Goal: Obtain resource: Download file/media

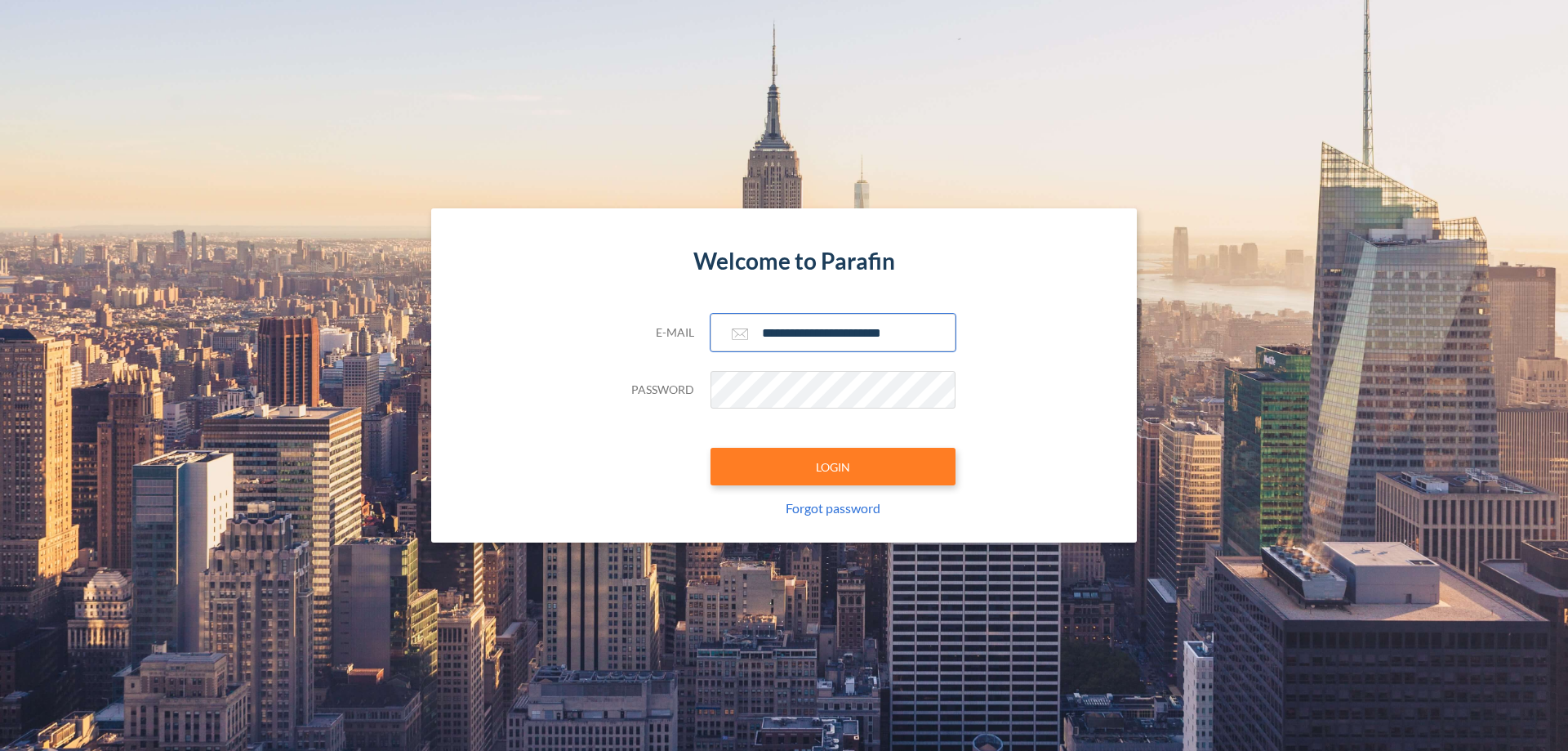
type input "**********"
click at [833, 466] on button "LOGIN" at bounding box center [833, 466] width 245 height 38
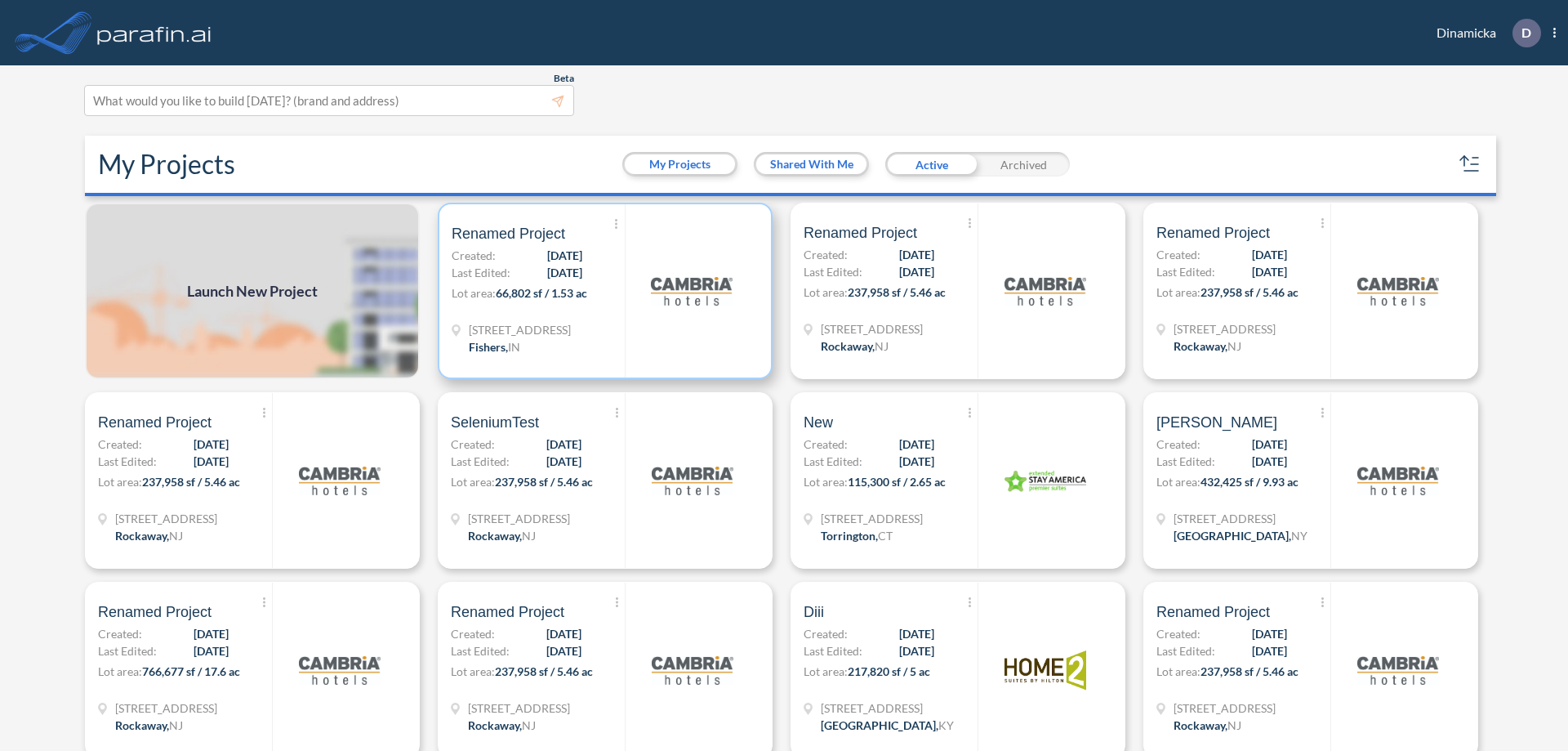
scroll to position [4, 0]
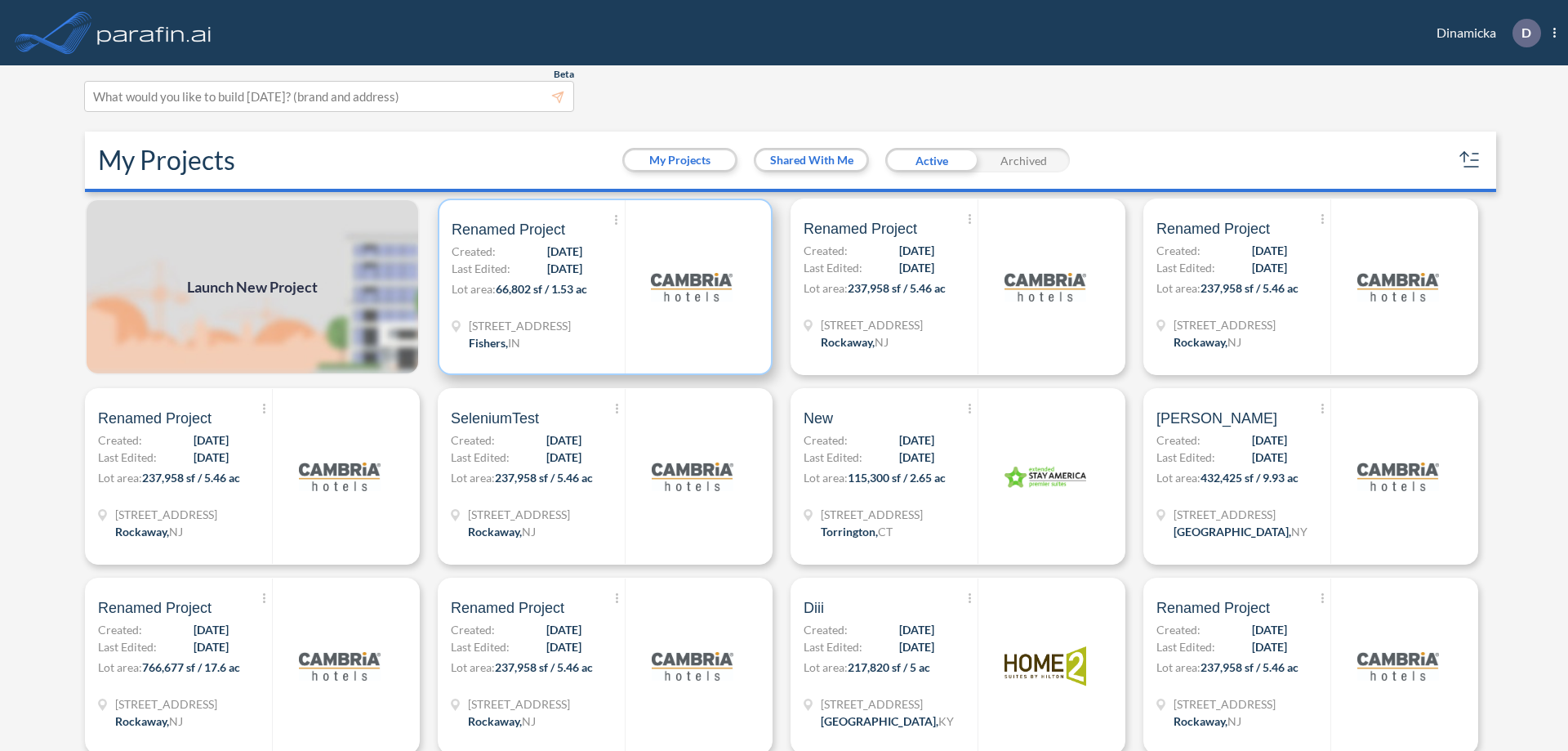
click at [602, 287] on p "Lot area: 66,802 sf / 1.53 ac" at bounding box center [538, 292] width 173 height 24
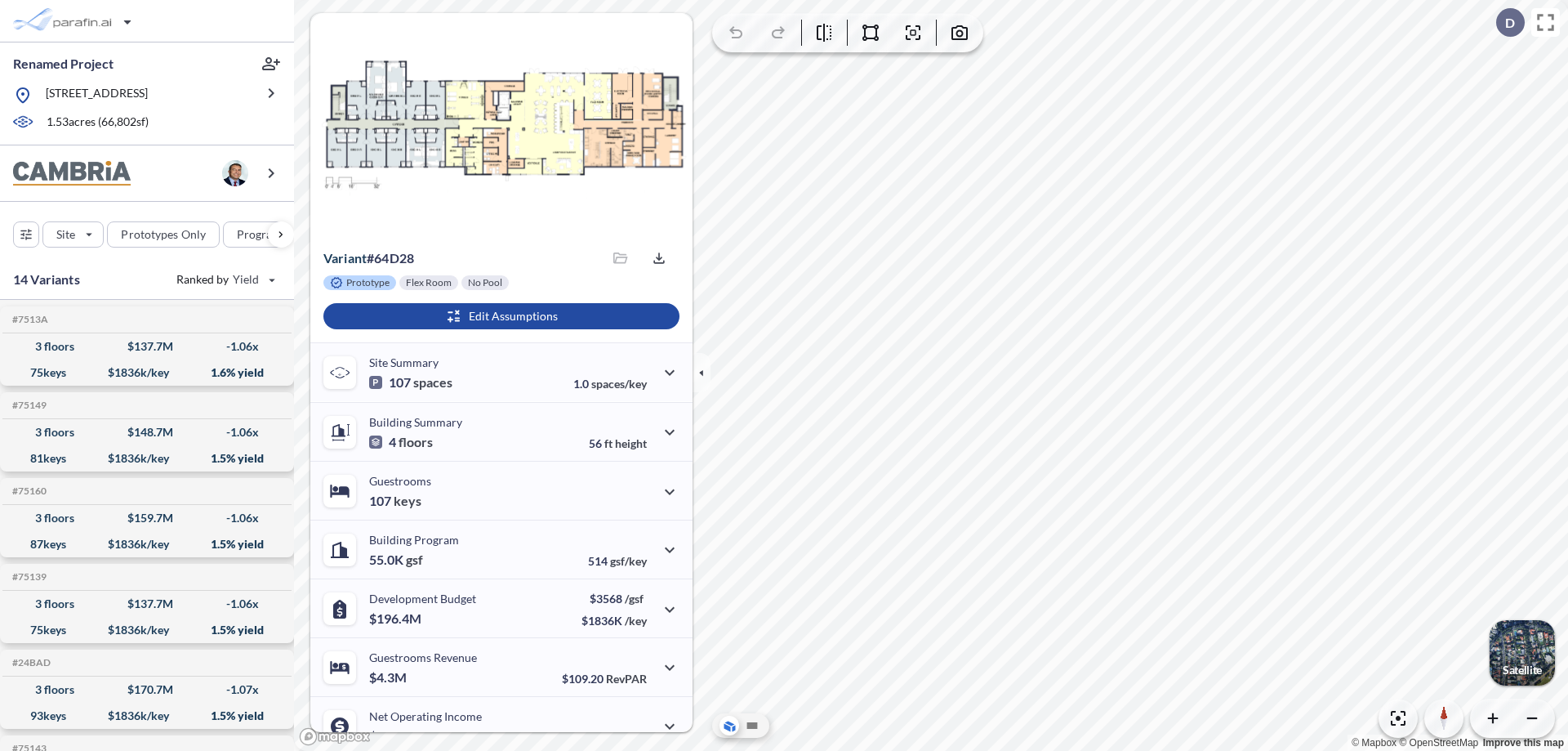
scroll to position [83, 0]
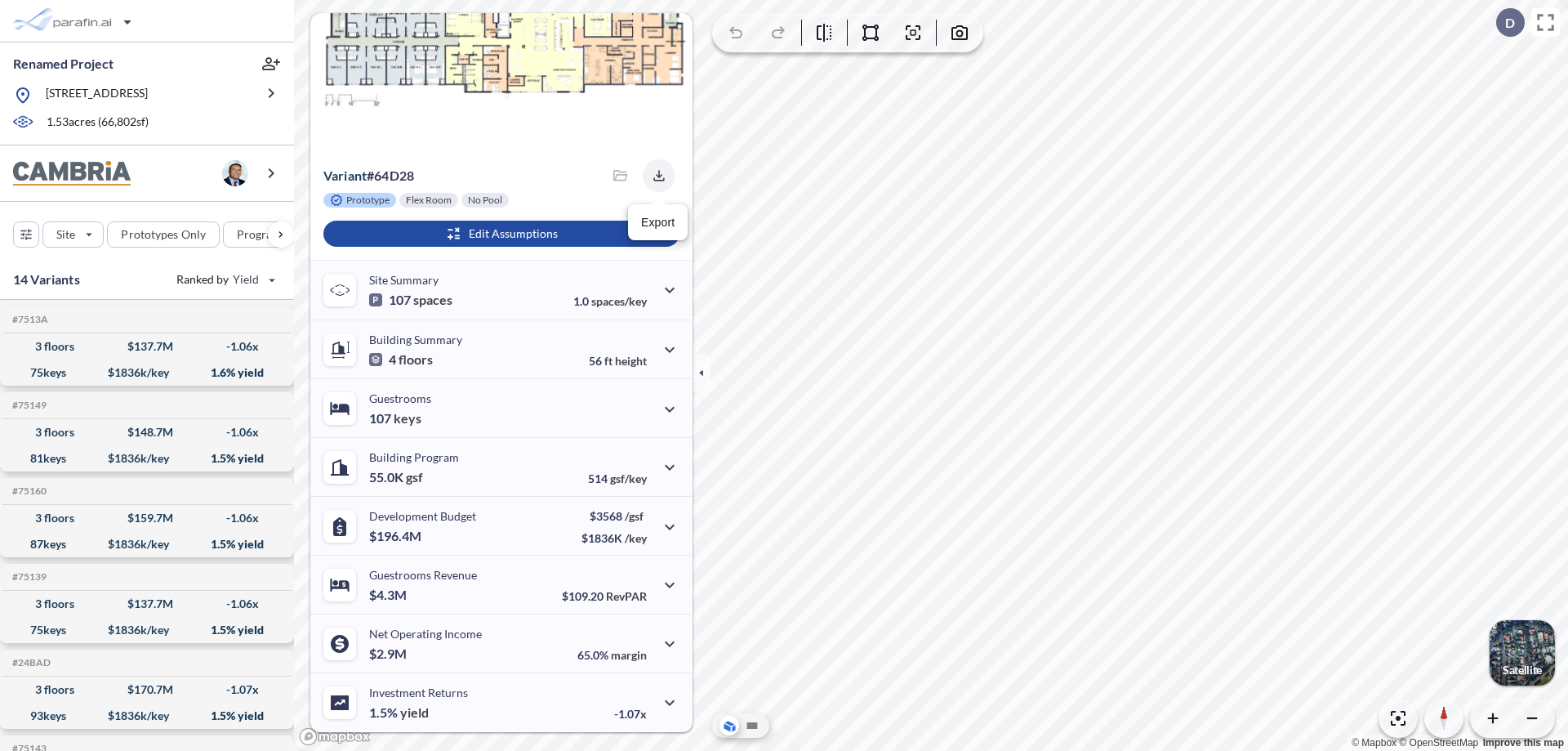
click at [654, 176] on icon "button" at bounding box center [658, 175] width 10 height 10
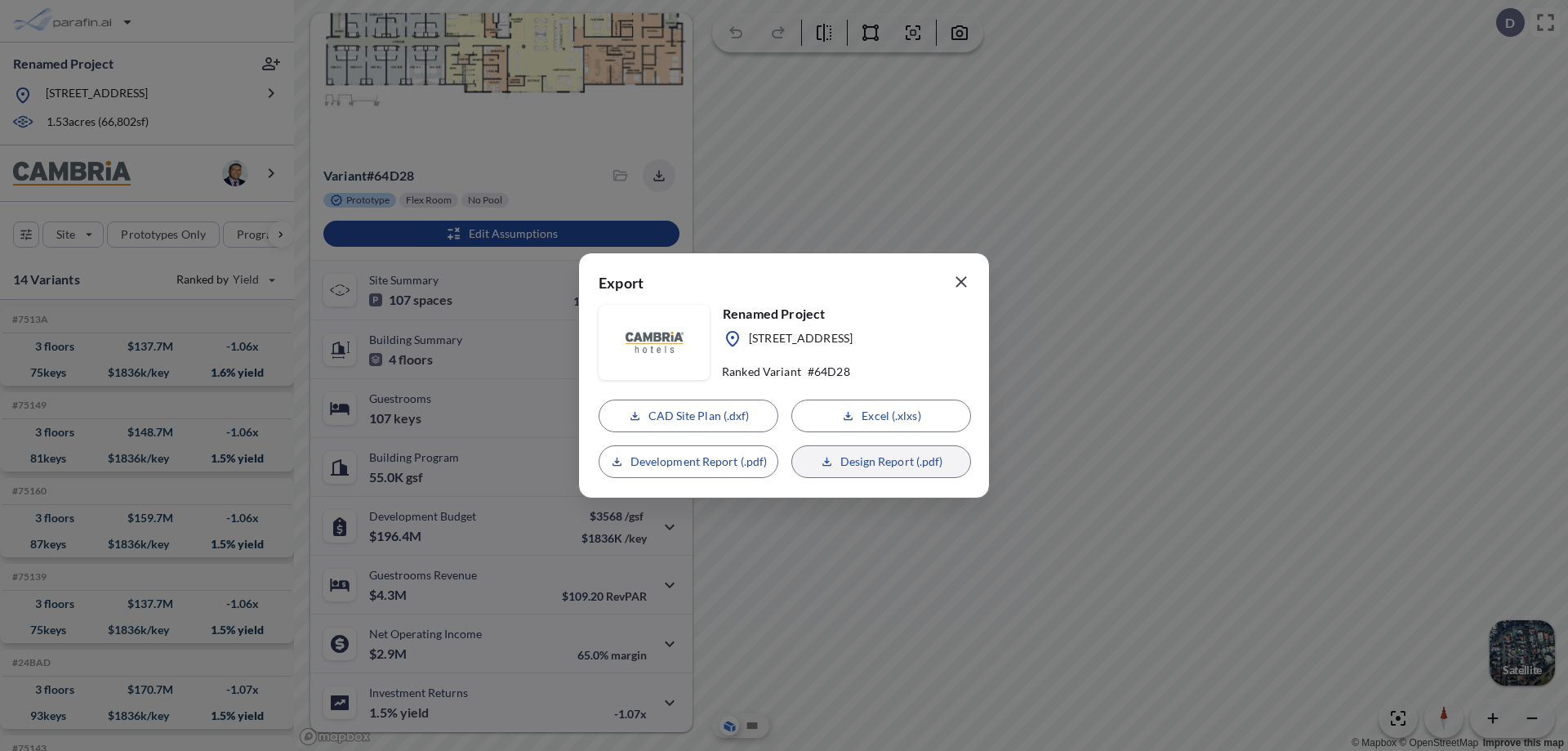
click at [881, 461] on p "Design Report (.pdf)" at bounding box center [892, 461] width 102 height 16
